Goal: Information Seeking & Learning: Find specific fact

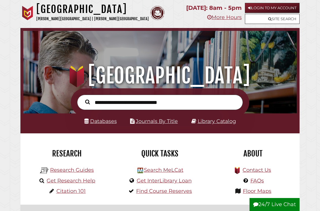
scroll to position [177, 271]
click at [107, 124] on link "Databases" at bounding box center [100, 121] width 33 height 6
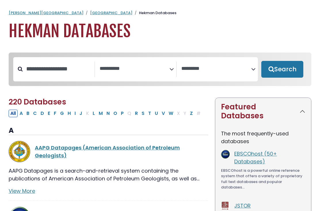
select select "Database Subject Filter"
select select "Database Vendors Filter"
click at [69, 71] on input "Search database by title or keyword" at bounding box center [59, 69] width 72 height 10
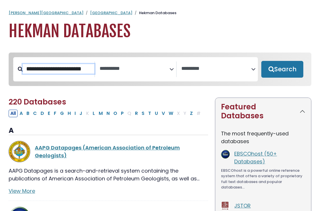
type input "**********"
click at [283, 69] on button "Search" at bounding box center [283, 69] width 42 height 17
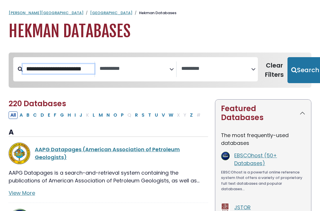
select select "Database Subject Filter"
select select "Database Vendors Filter"
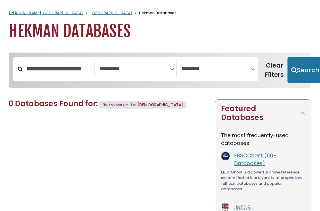
click at [301, 74] on button "Search" at bounding box center [305, 70] width 35 height 26
select select "Database Subject Filter"
select select "Database Vendors Filter"
click at [90, 11] on link "[GEOGRAPHIC_DATA]" at bounding box center [111, 12] width 42 height 5
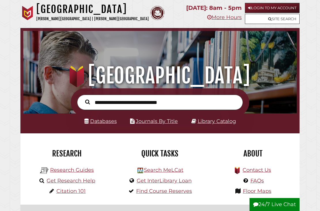
scroll to position [177, 271]
click at [156, 103] on input "text" at bounding box center [160, 102] width 166 height 15
type input "**********"
click at [88, 102] on button "Search" at bounding box center [87, 101] width 11 height 7
